Goal: Task Accomplishment & Management: Use online tool/utility

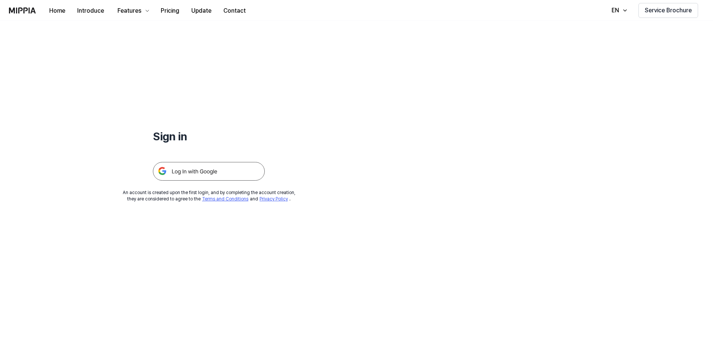
click at [236, 170] on img at bounding box center [209, 171] width 112 height 19
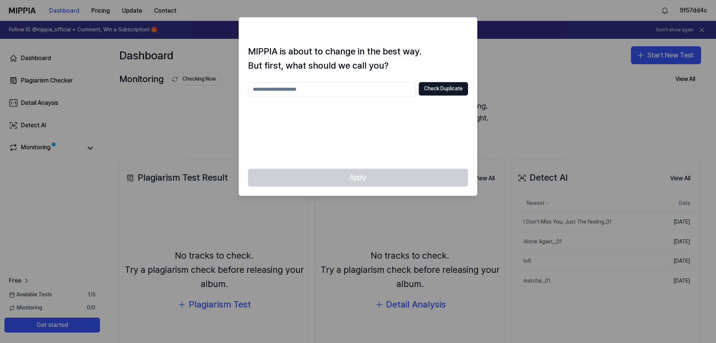
click at [347, 88] on input "text" at bounding box center [332, 89] width 168 height 15
type input "*"
type input "**"
click at [435, 87] on button "Check Duplicate" at bounding box center [443, 88] width 49 height 13
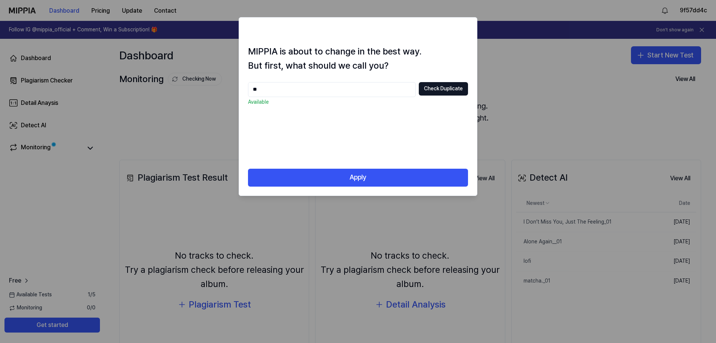
click at [314, 91] on input "**" at bounding box center [332, 89] width 168 height 15
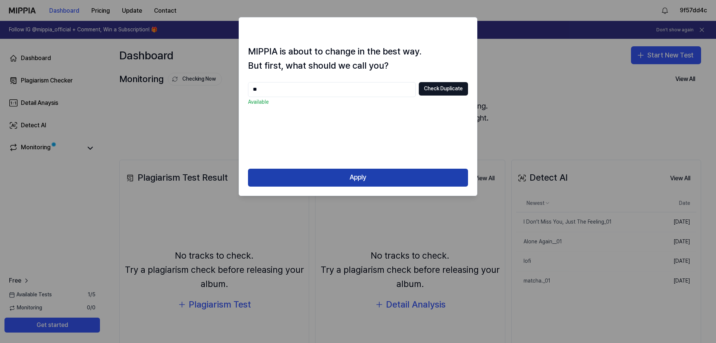
click at [369, 180] on button "Apply" at bounding box center [358, 178] width 220 height 18
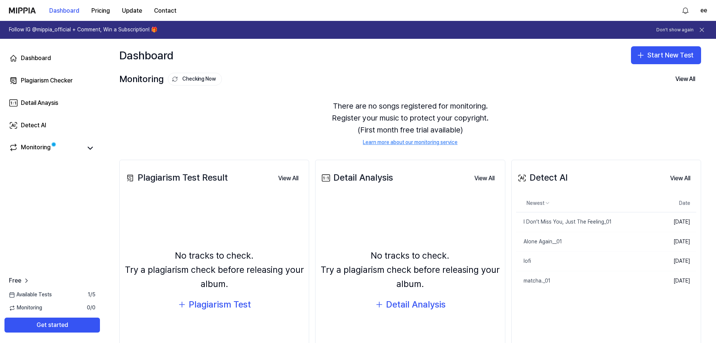
click at [636, 66] on div "Dashboard Start New Test" at bounding box center [409, 55] width 611 height 33
click at [644, 56] on button "Start New Test" at bounding box center [666, 55] width 70 height 18
click at [649, 100] on div "Detect AI" at bounding box center [639, 102] width 22 height 7
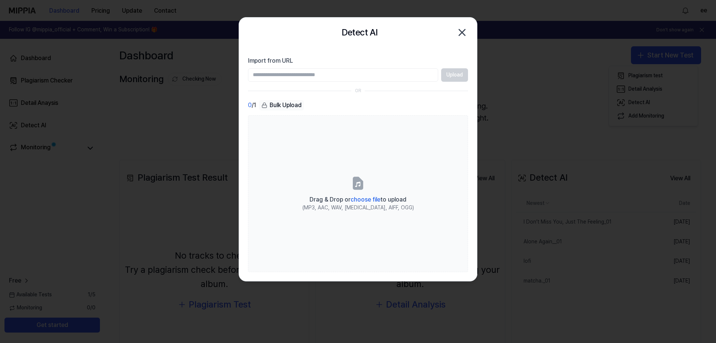
click at [346, 72] on input "Import from URL" at bounding box center [343, 74] width 190 height 13
click at [304, 113] on div "0 / 1 Bulk Upload Drag & Drop or choose file to upload (MP3, AAC, WAV, FLAC, AI…" at bounding box center [358, 186] width 220 height 172
click at [319, 75] on input "Import from URL" at bounding box center [343, 74] width 190 height 13
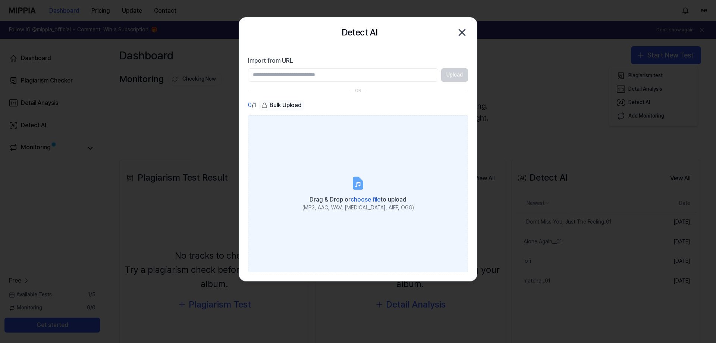
click at [367, 189] on label "Drag & Drop or choose file to upload (MP3, AAC, WAV, FLAC, AIFF, OGG)" at bounding box center [358, 193] width 220 height 157
click at [0, 0] on input "Drag & Drop or choose file to upload (MP3, AAC, WAV, FLAC, AIFF, OGG)" at bounding box center [0, 0] width 0 height 0
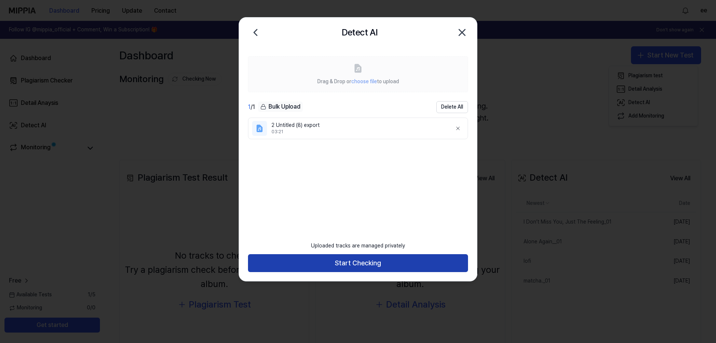
click at [332, 265] on button "Start Checking" at bounding box center [358, 263] width 220 height 18
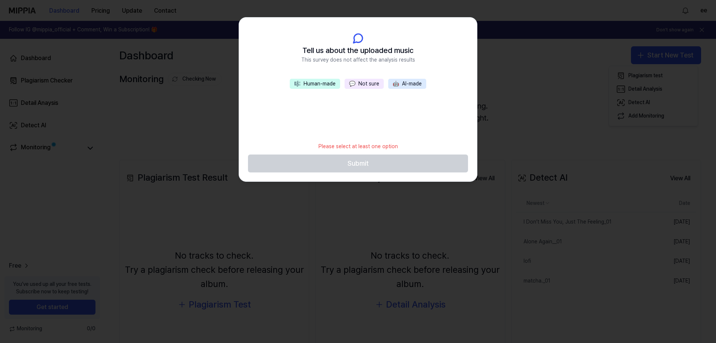
click at [358, 81] on button "💬 Not sure" at bounding box center [363, 84] width 39 height 10
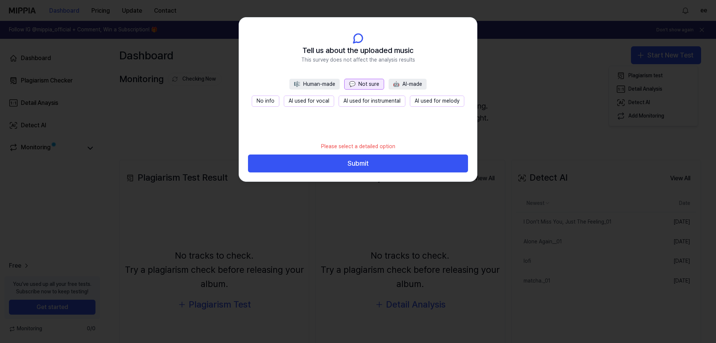
click at [279, 103] on button "No info" at bounding box center [266, 100] width 28 height 11
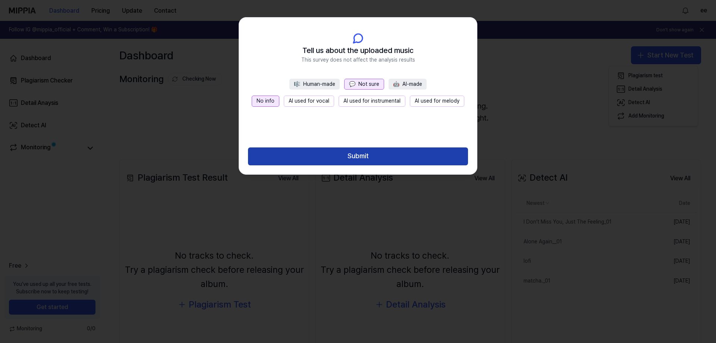
click at [326, 157] on button "Submit" at bounding box center [358, 156] width 220 height 18
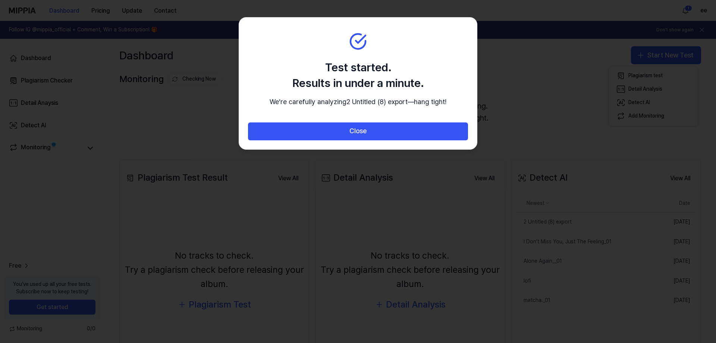
click at [411, 140] on button "Close" at bounding box center [358, 131] width 220 height 18
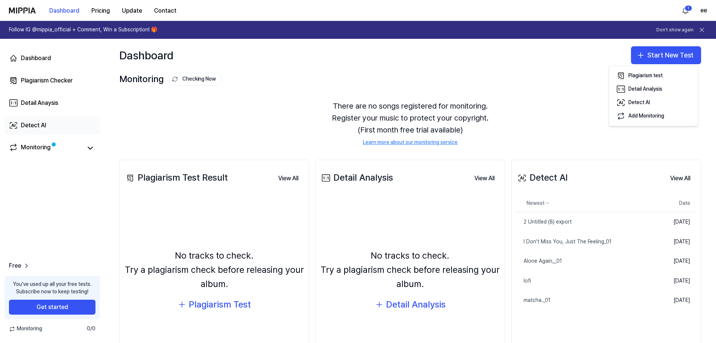
click at [35, 121] on div "Detect AI" at bounding box center [33, 125] width 25 height 9
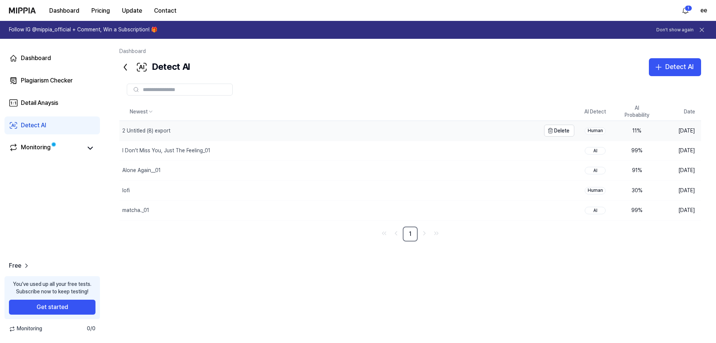
drag, startPoint x: 590, startPoint y: 129, endPoint x: 530, endPoint y: 133, distance: 59.8
click at [530, 133] on tr "2 Untitled (8) export Delete Human 11 % Oct 8, 2025" at bounding box center [410, 131] width 582 height 20
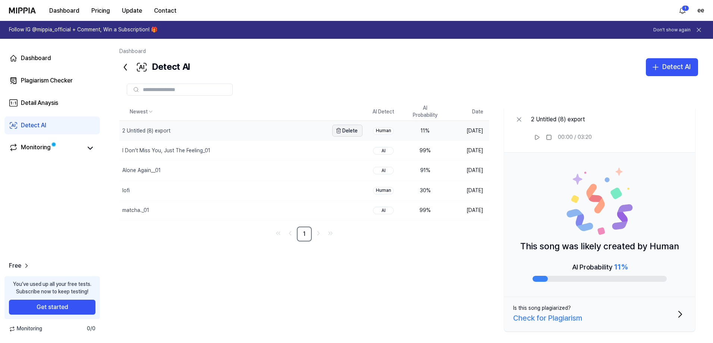
click at [344, 130] on button "Delete" at bounding box center [347, 131] width 30 height 12
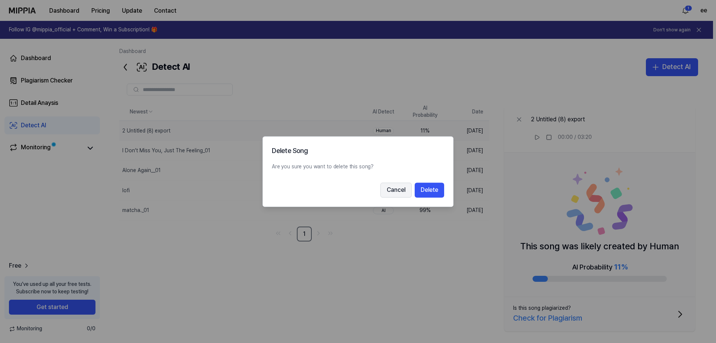
click at [406, 188] on button "Cancel" at bounding box center [395, 189] width 31 height 15
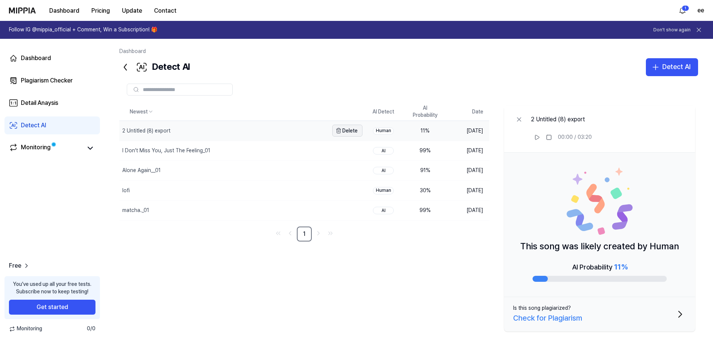
click at [356, 133] on button "Delete" at bounding box center [347, 131] width 30 height 12
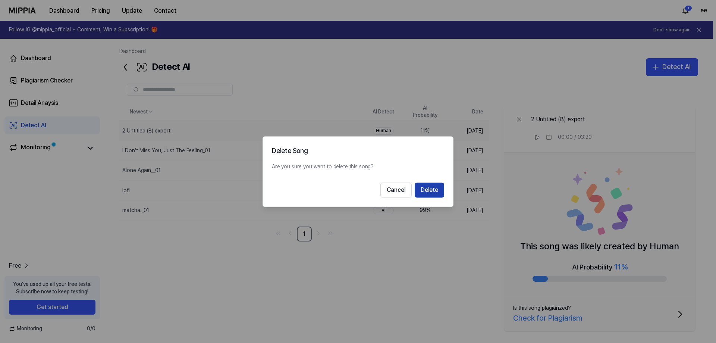
click at [425, 187] on button "Delete" at bounding box center [429, 189] width 29 height 15
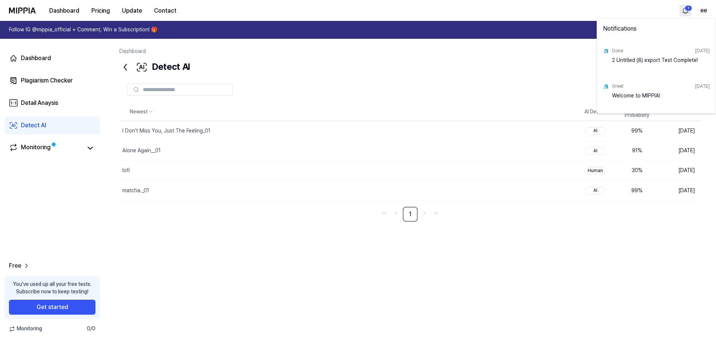
click at [684, 16] on html "Dashboard Pricing Update Contact 1 ee Follow IG @mippia_official + Comment, Win…" at bounding box center [358, 171] width 716 height 343
click at [257, 266] on html "Dashboard Pricing Update Contact ee Follow IG @mippia_official + Comment, Win a…" at bounding box center [358, 171] width 716 height 343
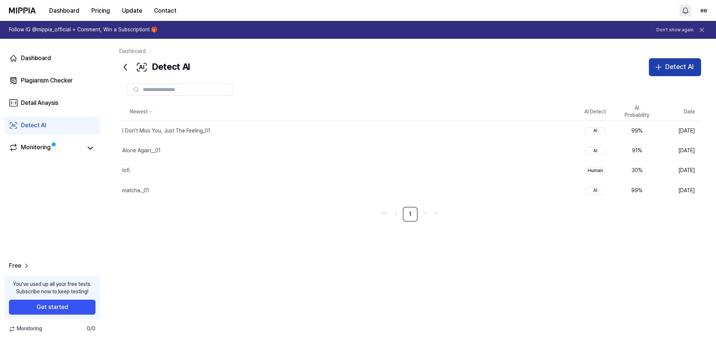
click at [682, 70] on div "Detect AI" at bounding box center [679, 67] width 28 height 11
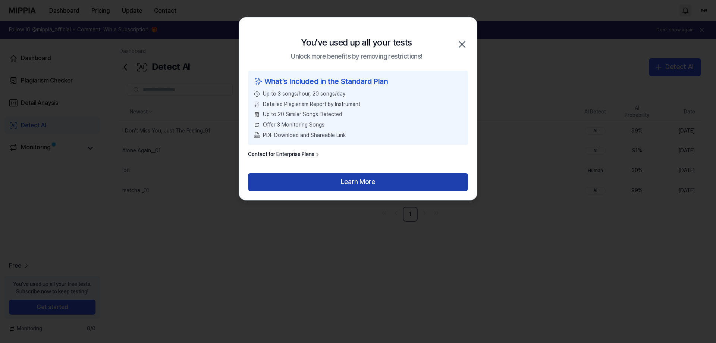
click at [361, 177] on button "Learn More" at bounding box center [358, 182] width 220 height 18
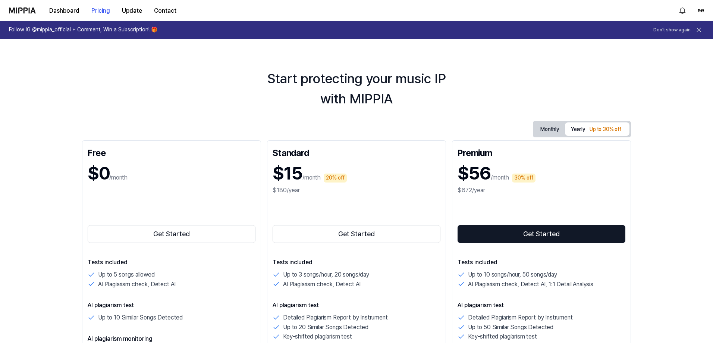
click at [698, 25] on button at bounding box center [698, 30] width 10 height 10
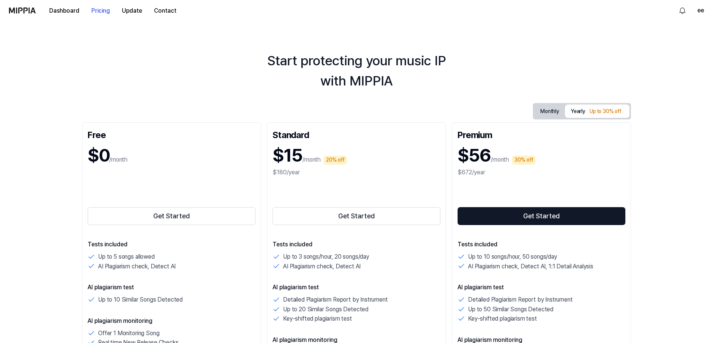
click at [10, 10] on img at bounding box center [22, 10] width 27 height 6
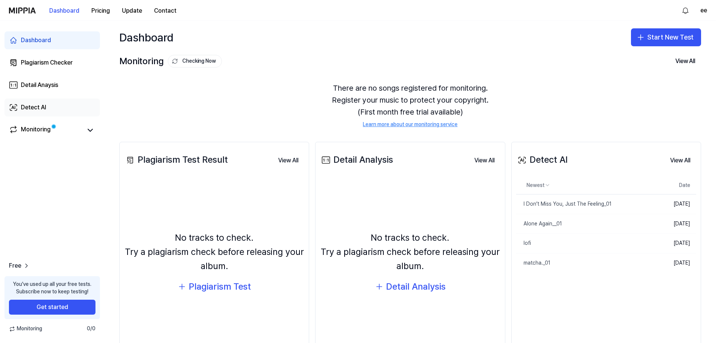
click at [41, 108] on div "Detect AI" at bounding box center [33, 107] width 25 height 9
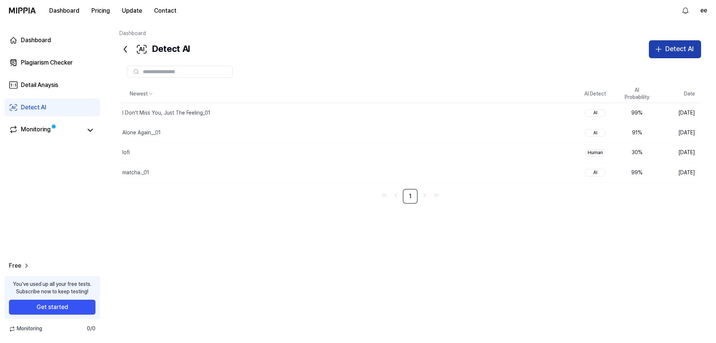
click at [671, 45] on div "Detect AI" at bounding box center [679, 49] width 28 height 11
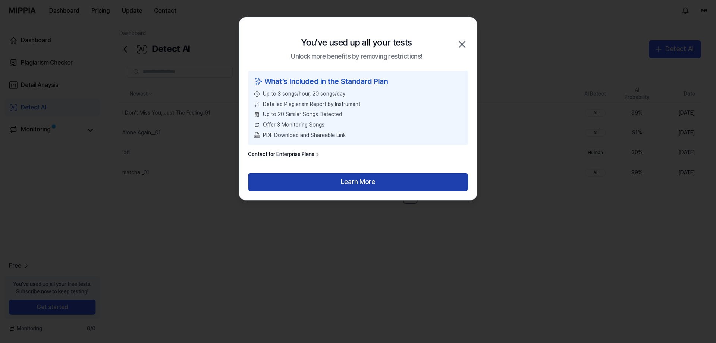
click at [358, 185] on button "Learn More" at bounding box center [358, 182] width 220 height 18
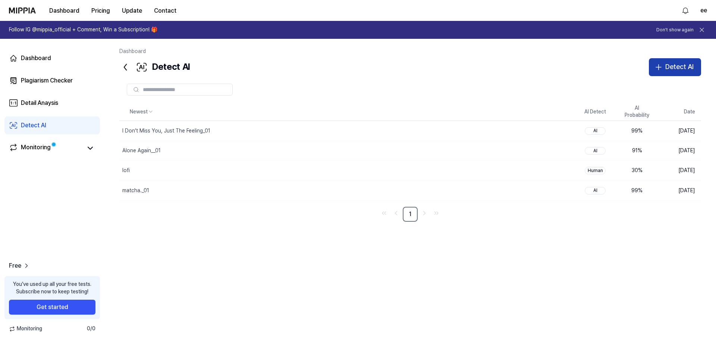
click at [685, 63] on div "Detect AI" at bounding box center [679, 67] width 28 height 11
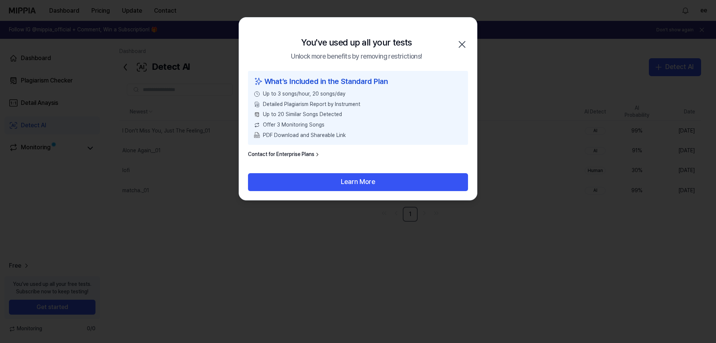
click at [459, 42] on icon "button" at bounding box center [462, 44] width 12 height 12
